Goal: Transaction & Acquisition: Subscribe to service/newsletter

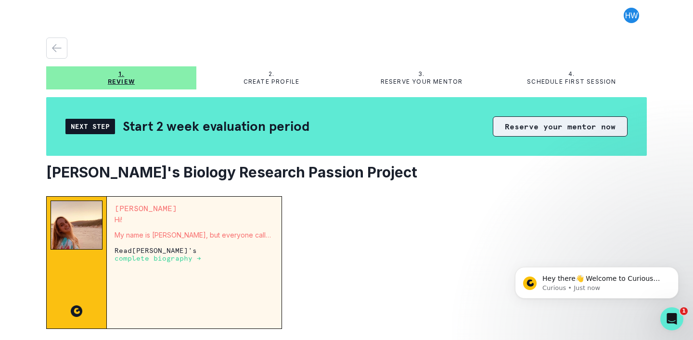
click at [542, 125] on button "Reserve your mentor now" at bounding box center [560, 126] width 135 height 20
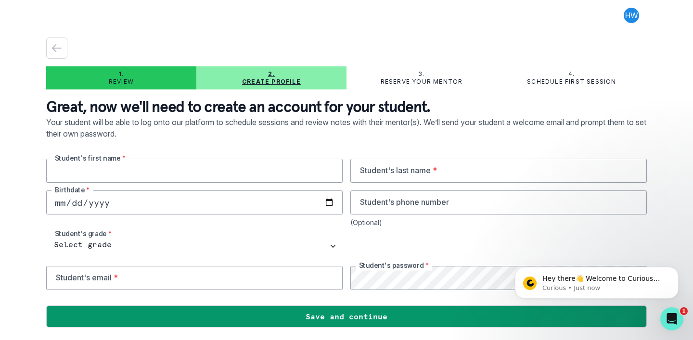
click at [285, 172] on input "text" at bounding box center [194, 171] width 296 height 24
type input "[PERSON_NAME]"
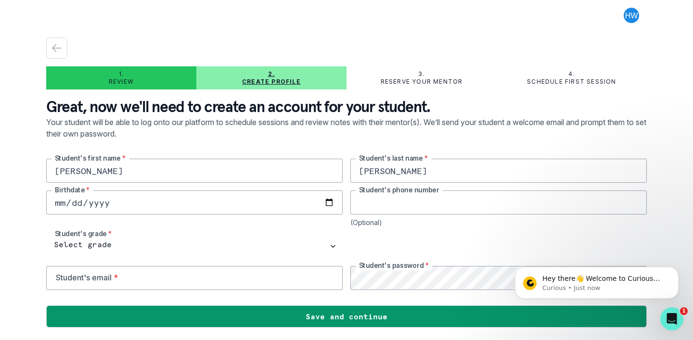
click at [399, 199] on input "tel" at bounding box center [498, 203] width 296 height 24
type input "5125341913"
click at [276, 268] on input "email" at bounding box center [194, 278] width 296 height 24
type input "w"
click at [425, 207] on input "5125341913" at bounding box center [498, 203] width 296 height 24
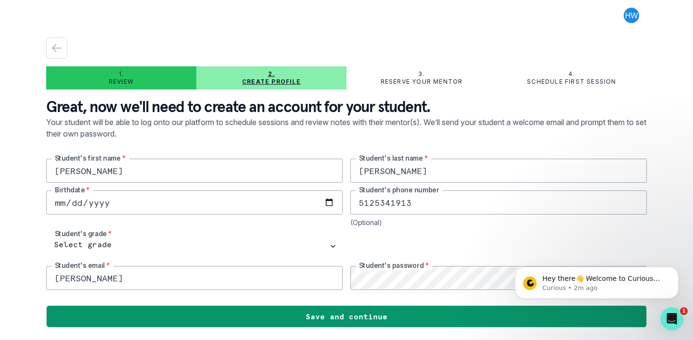
click at [190, 285] on input "[PERSON_NAME]" at bounding box center [194, 278] width 296 height 24
drag, startPoint x: 106, startPoint y: 285, endPoint x: 7, endPoint y: 265, distance: 100.7
click at [7, 265] on div "1. Review 2. Create profile 3. Reserve your mentor 4. Schedule first session Gr…" at bounding box center [346, 170] width 693 height 340
paste input "[EMAIL_ADDRESS][DOMAIN_NAME]"
type input "[EMAIL_ADDRESS][DOMAIN_NAME]"
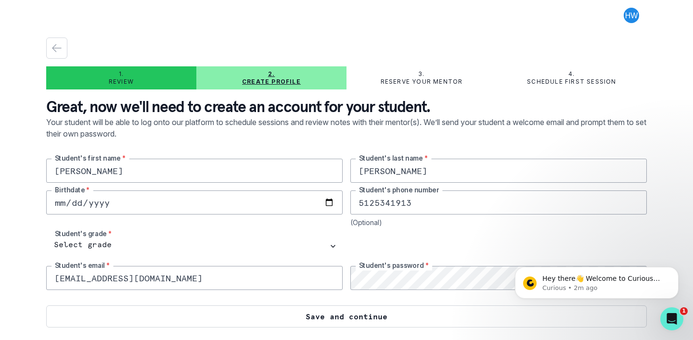
click at [406, 317] on button "Save and continue" at bounding box center [346, 317] width 601 height 22
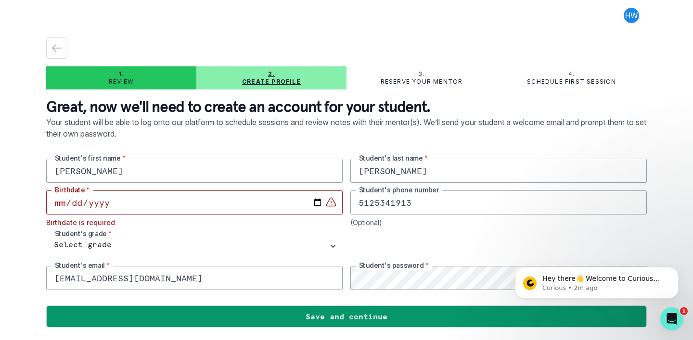
click at [265, 201] on input "date" at bounding box center [194, 203] width 296 height 24
click at [80, 202] on input "date" at bounding box center [194, 203] width 296 height 24
click at [108, 204] on input "date" at bounding box center [194, 203] width 296 height 24
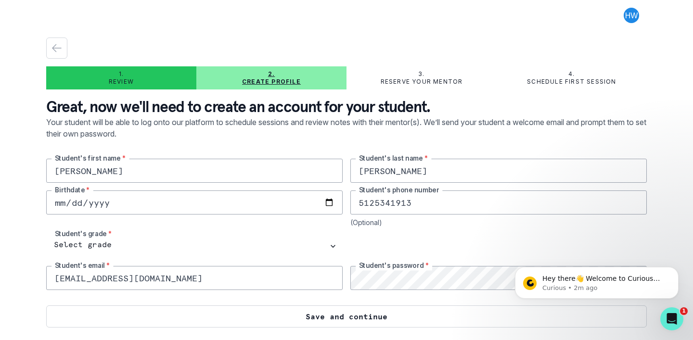
type input "[DATE]"
click at [244, 313] on button "Save and continue" at bounding box center [346, 317] width 601 height 22
click at [283, 317] on button "Save and continue" at bounding box center [346, 317] width 601 height 22
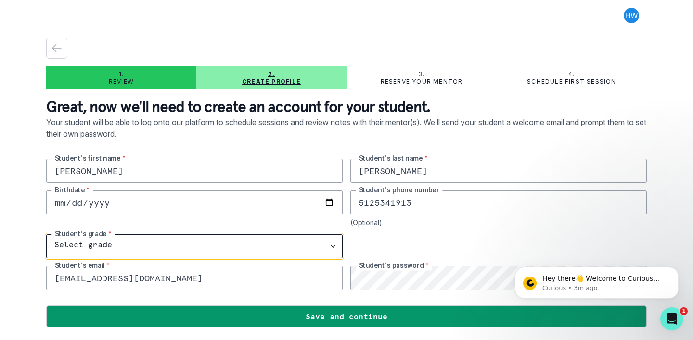
select select "8th Grade"
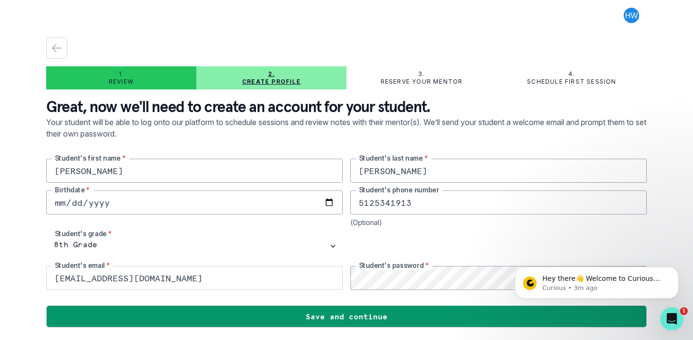
drag, startPoint x: 266, startPoint y: 244, endPoint x: 333, endPoint y: 273, distance: 72.6
click at [333, 273] on div "[PERSON_NAME] Student's first name * [PERSON_NAME] Student's last name * [DEMOG…" at bounding box center [346, 224] width 601 height 131
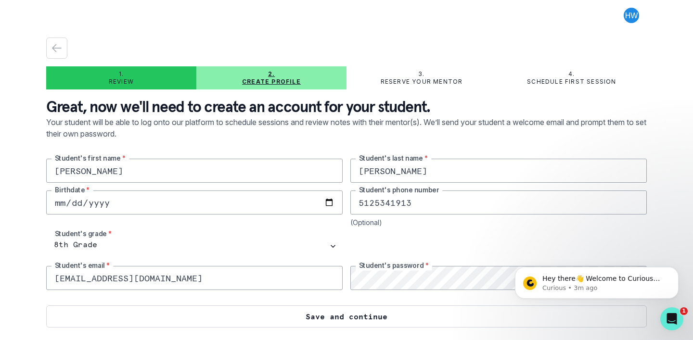
click at [348, 321] on button "Save and continue" at bounding box center [346, 317] width 601 height 22
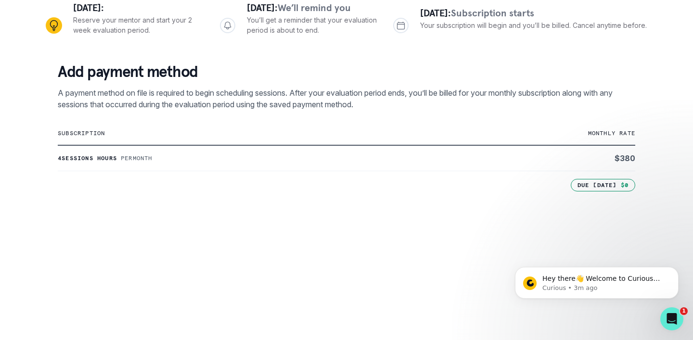
scroll to position [119, 0]
click at [126, 141] on td "subscription" at bounding box center [250, 134] width 385 height 24
click at [509, 134] on p "monthly rate" at bounding box center [539, 134] width 192 height 8
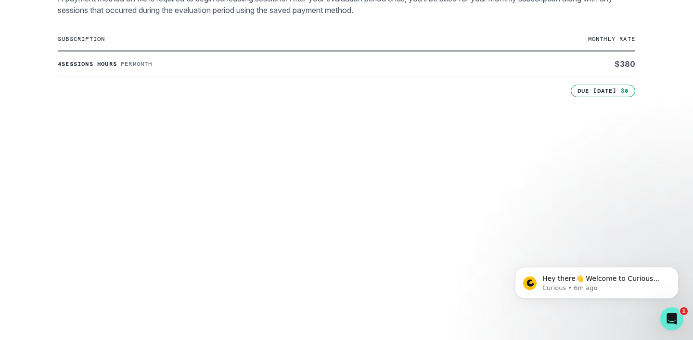
scroll to position [214, 0]
click at [407, 58] on td "4 sessions hours Per month" at bounding box center [250, 64] width 385 height 26
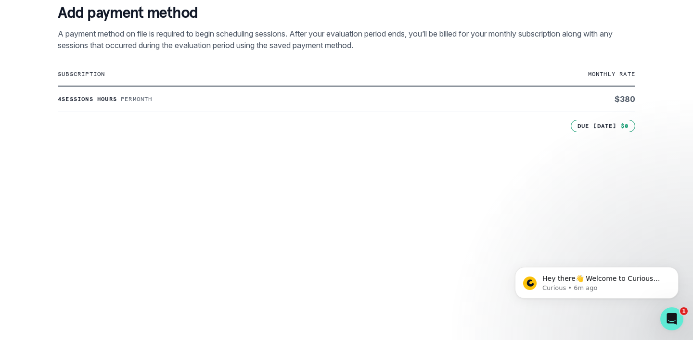
scroll to position [166, 0]
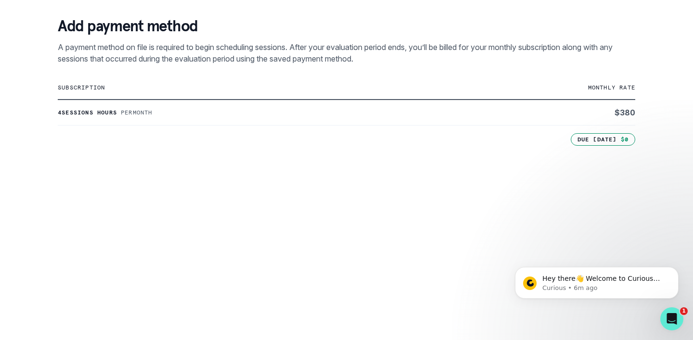
click at [389, 97] on td "subscription" at bounding box center [250, 88] width 385 height 24
click at [132, 122] on td "4 sessions hours Per month" at bounding box center [250, 113] width 385 height 26
click at [112, 114] on p "4 sessions hours" at bounding box center [87, 113] width 59 height 8
click at [104, 95] on td "subscription" at bounding box center [250, 88] width 385 height 24
click at [98, 85] on p "subscription" at bounding box center [250, 88] width 385 height 8
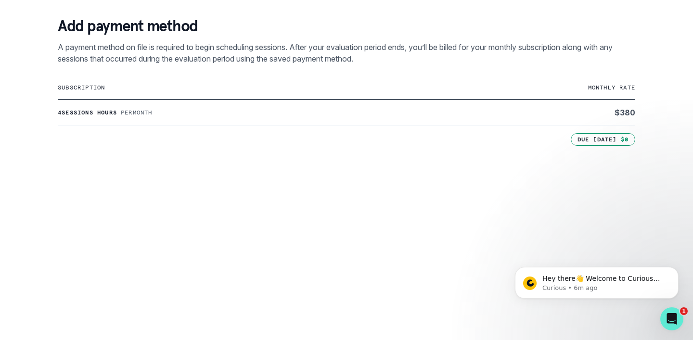
click at [582, 140] on p "Due [DATE]" at bounding box center [596, 140] width 39 height 8
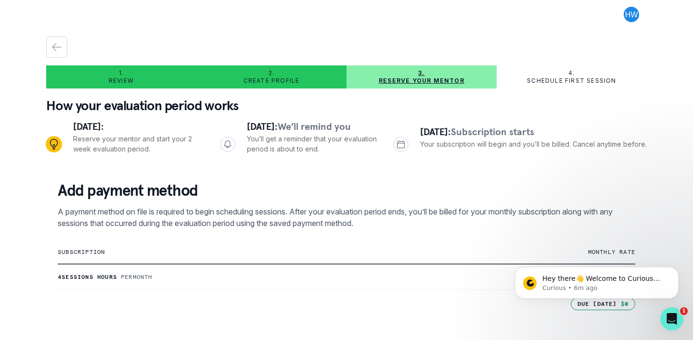
scroll to position [0, 0]
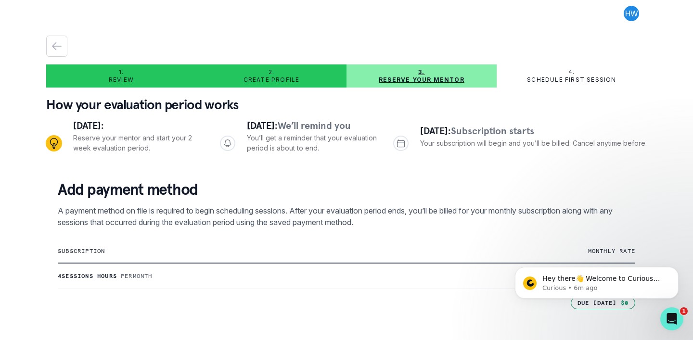
click at [140, 196] on p "Add payment method" at bounding box center [346, 189] width 577 height 19
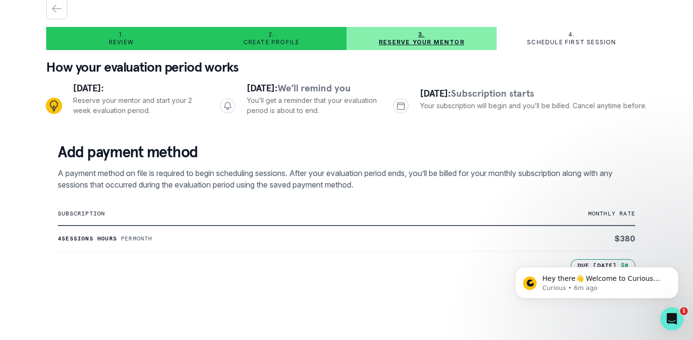
scroll to position [49, 0]
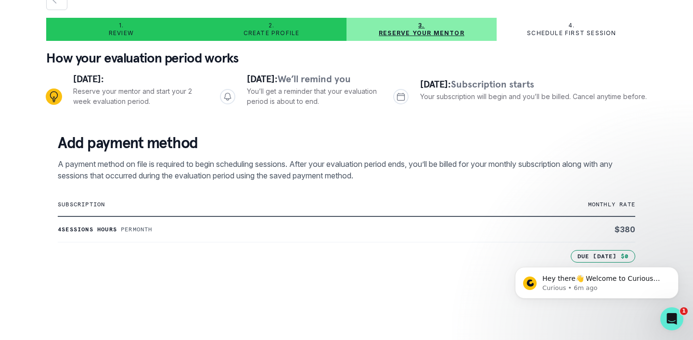
click at [107, 209] on td "subscription" at bounding box center [250, 205] width 385 height 24
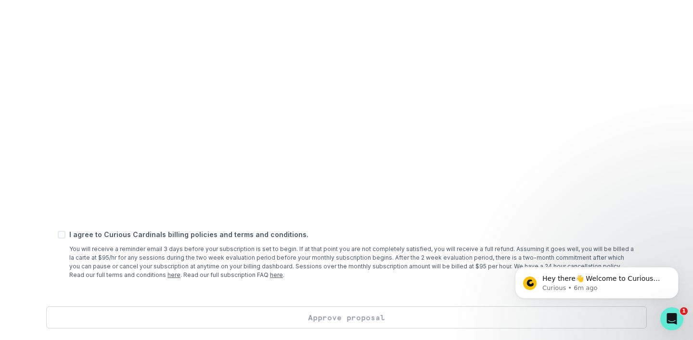
scroll to position [378, 0]
